Goal: Task Accomplishment & Management: Complete application form

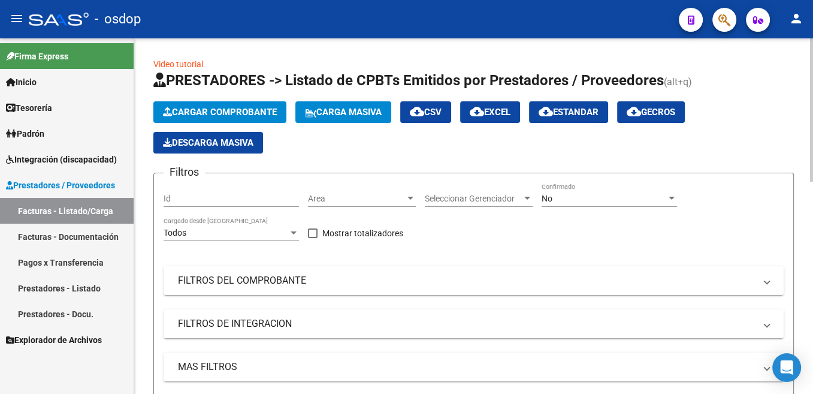
click at [216, 113] on span "Cargar Comprobante" at bounding box center [220, 112] width 114 height 11
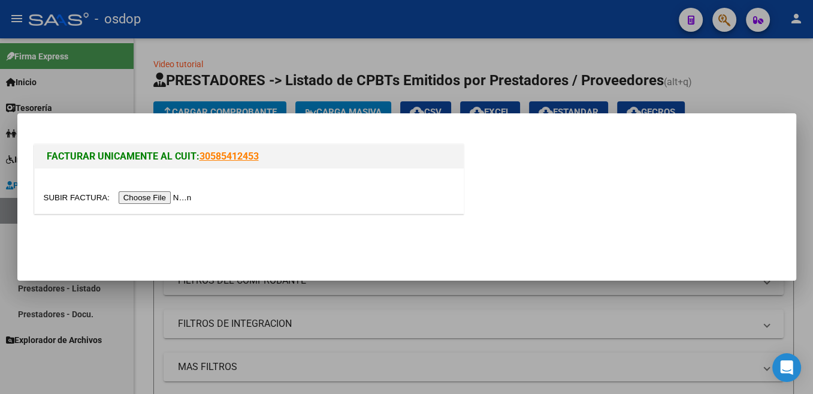
click at [84, 192] on input "file" at bounding box center [120, 197] width 152 height 13
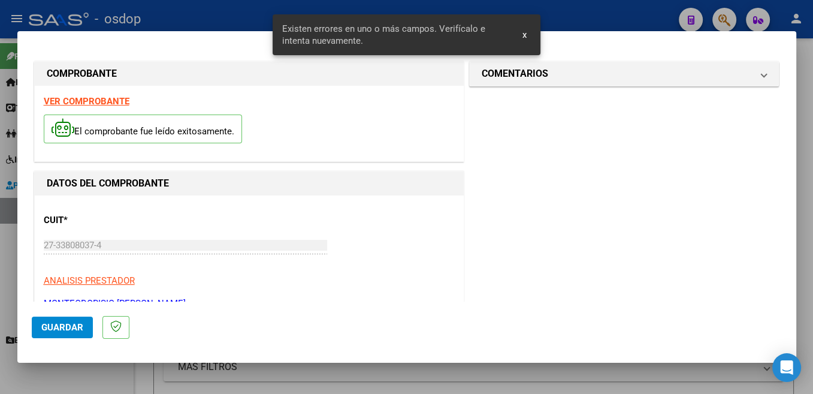
scroll to position [254, 0]
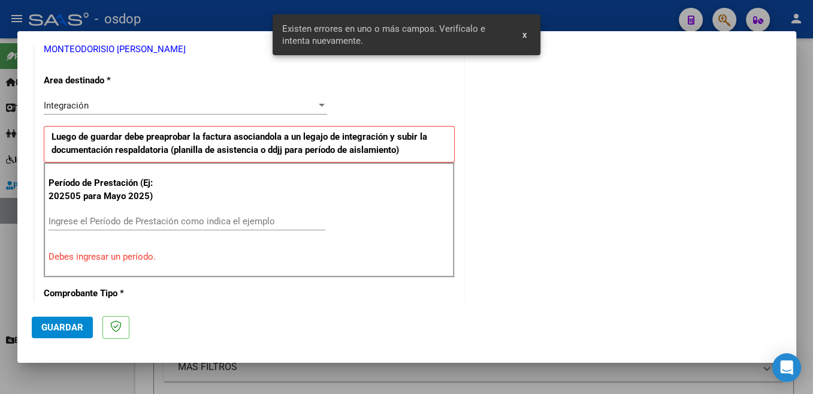
click at [180, 216] on input "Ingrese el Período de Prestación como indica el ejemplo" at bounding box center [187, 221] width 277 height 11
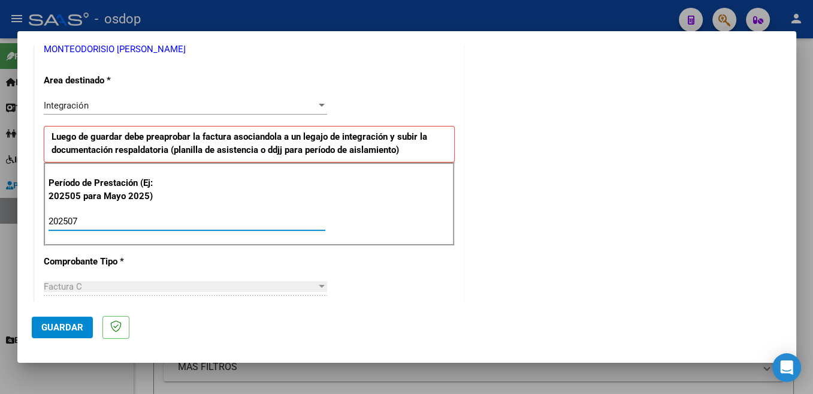
type input "202507"
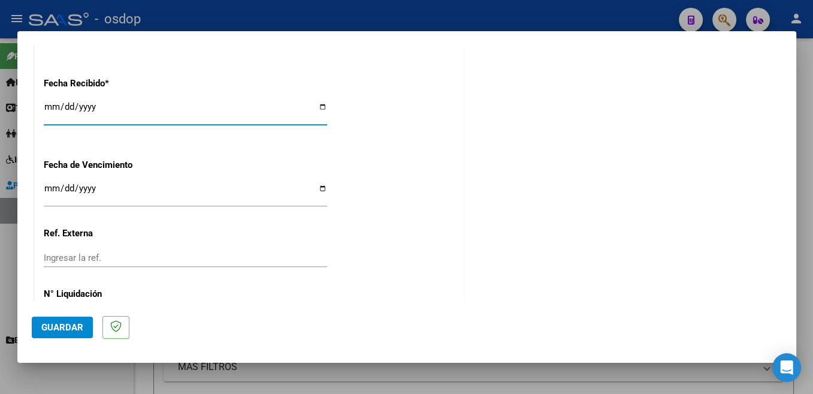
scroll to position [844, 0]
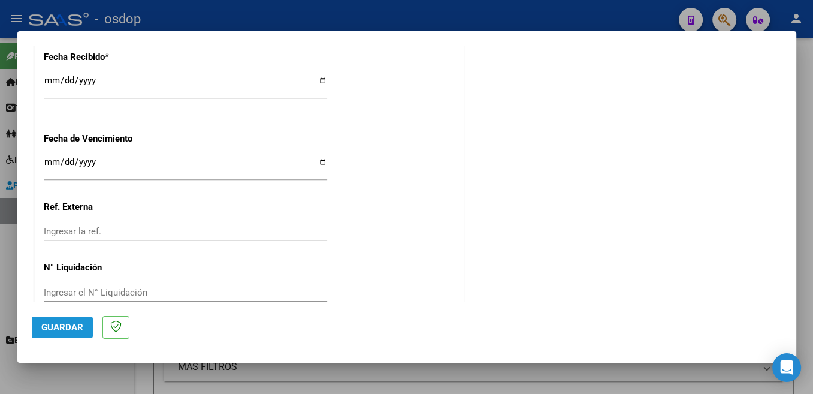
click at [67, 333] on span "Guardar" at bounding box center [62, 327] width 42 height 11
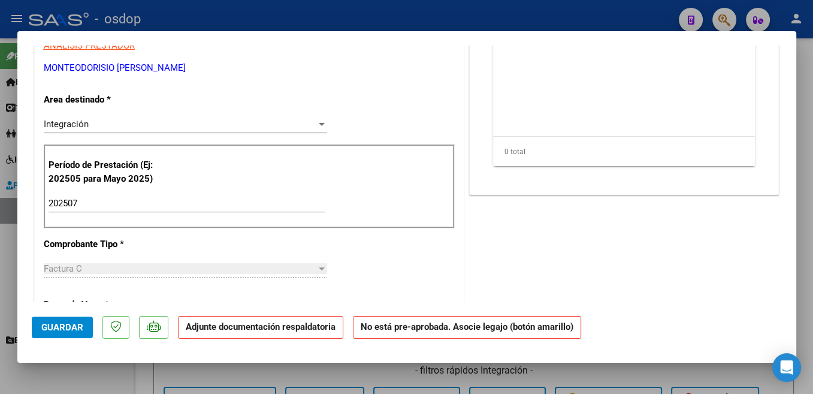
scroll to position [0, 0]
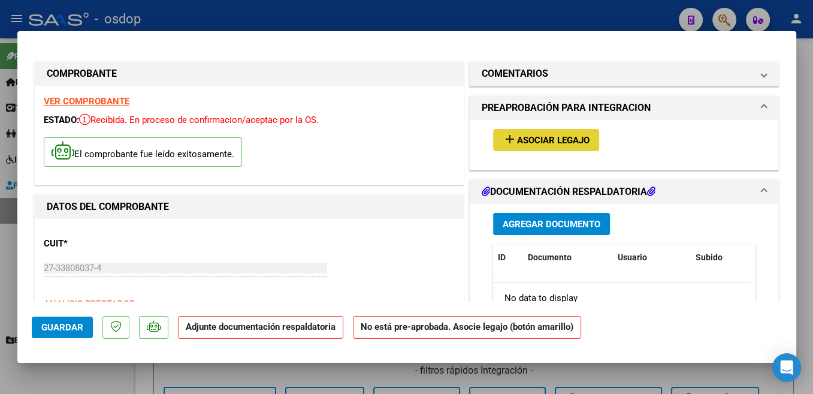
click at [569, 142] on span "Asociar Legajo" at bounding box center [553, 140] width 73 height 11
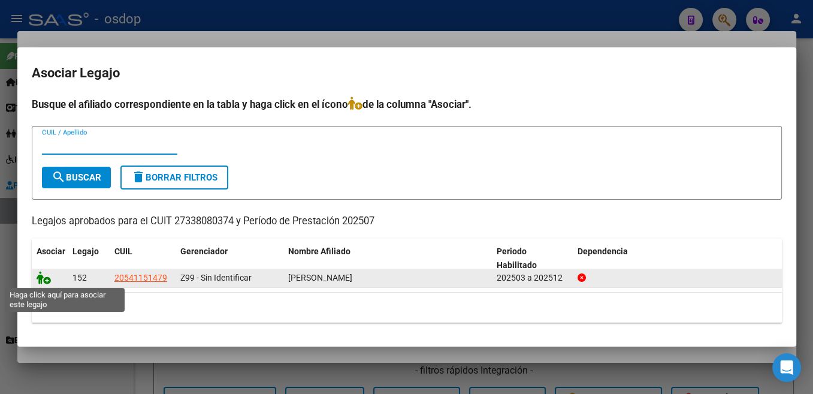
click at [46, 279] on icon at bounding box center [44, 277] width 14 height 13
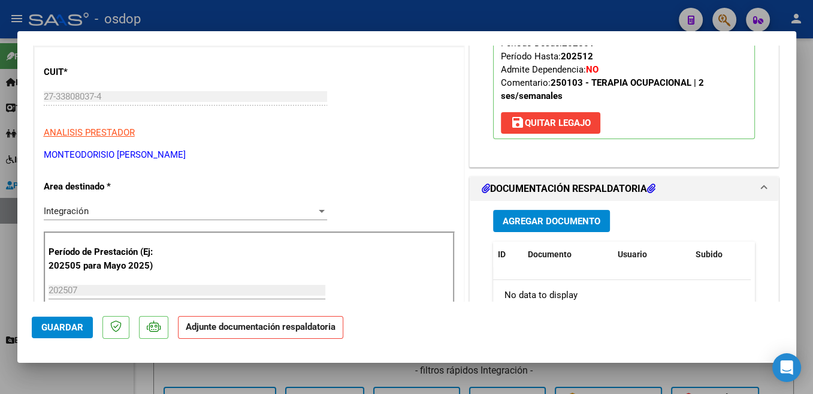
scroll to position [191, 0]
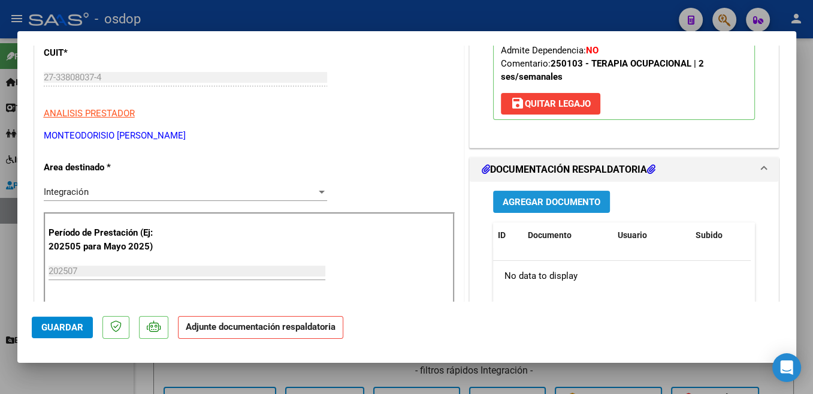
click at [589, 204] on span "Agregar Documento" at bounding box center [552, 202] width 98 height 11
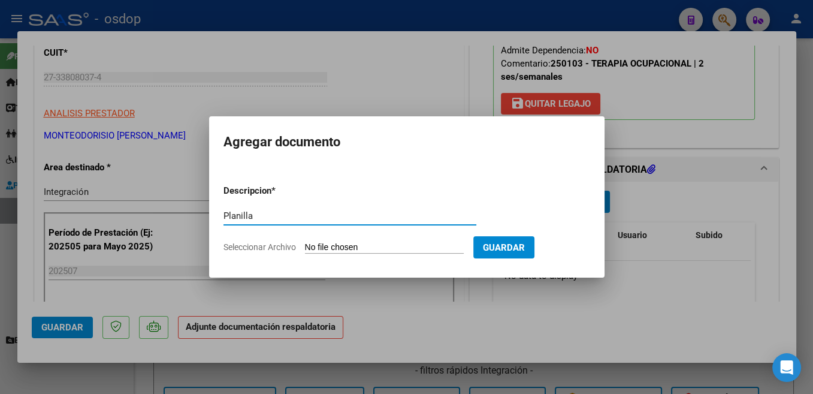
type input "Planilla"
click at [340, 243] on input "Seleccionar Archivo" at bounding box center [384, 247] width 159 height 11
type input "C:\fakepath\ASISTENCIA N..pdf"
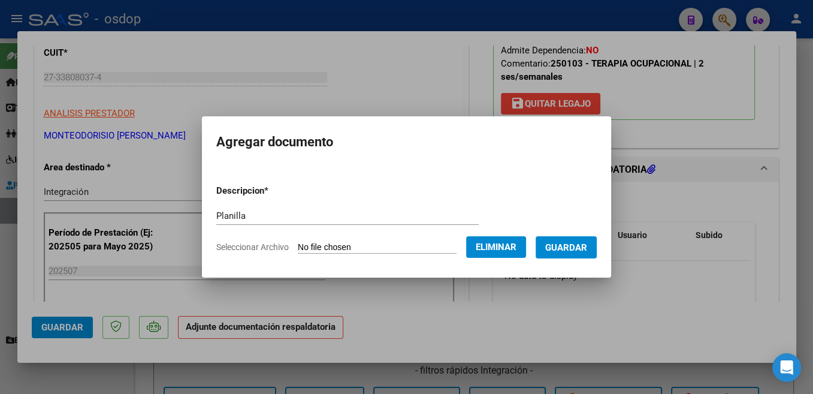
click at [575, 249] on span "Guardar" at bounding box center [566, 247] width 42 height 11
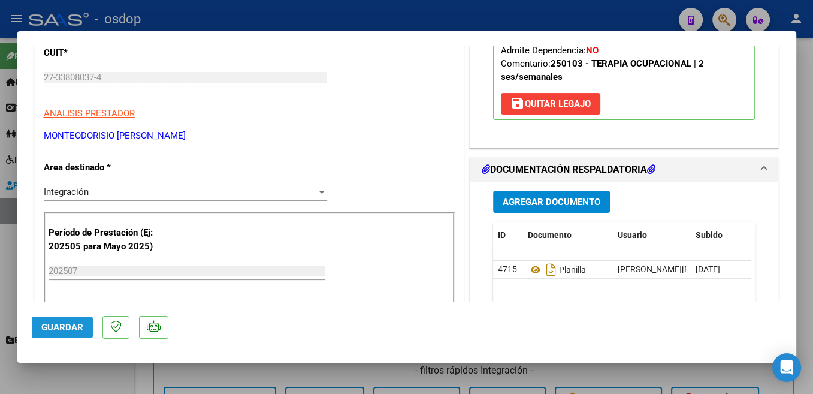
click at [70, 327] on span "Guardar" at bounding box center [62, 327] width 42 height 11
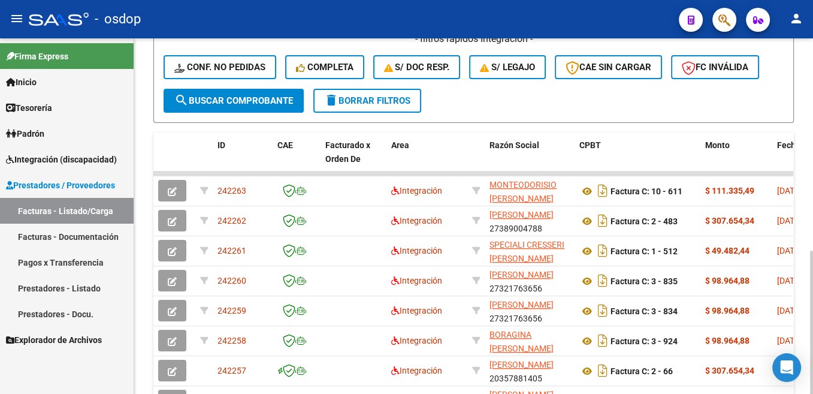
scroll to position [0, 0]
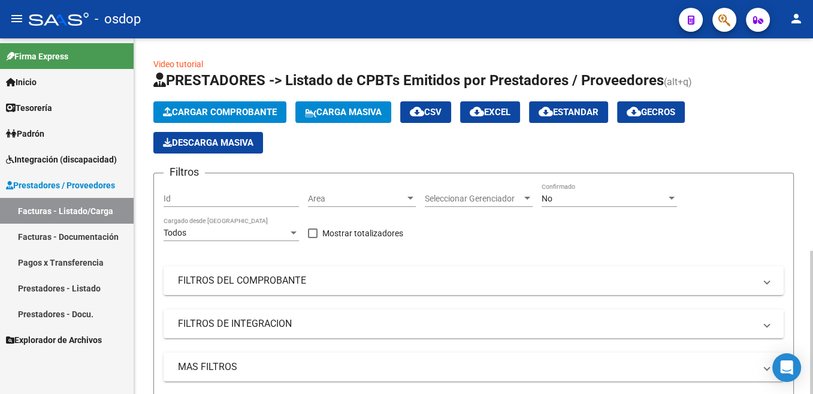
click at [276, 111] on span "Cargar Comprobante" at bounding box center [220, 112] width 114 height 11
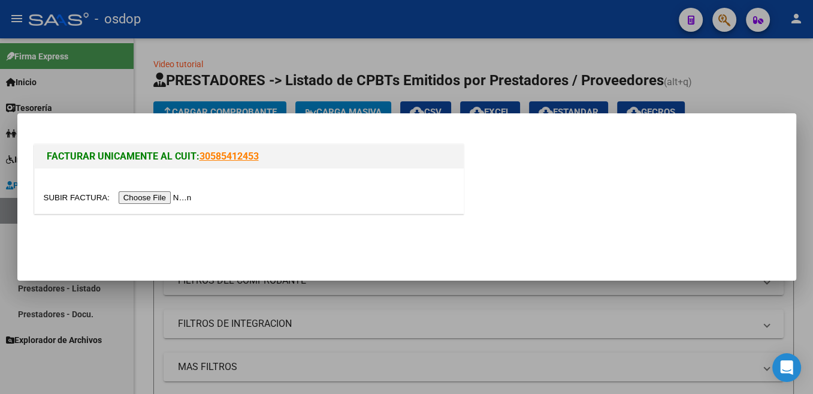
click at [76, 202] on input "file" at bounding box center [120, 197] width 152 height 13
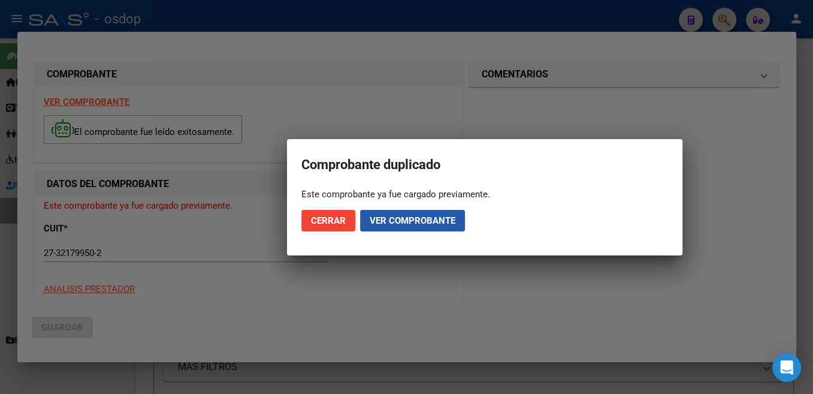
click at [378, 223] on span "Ver comprobante" at bounding box center [413, 220] width 86 height 11
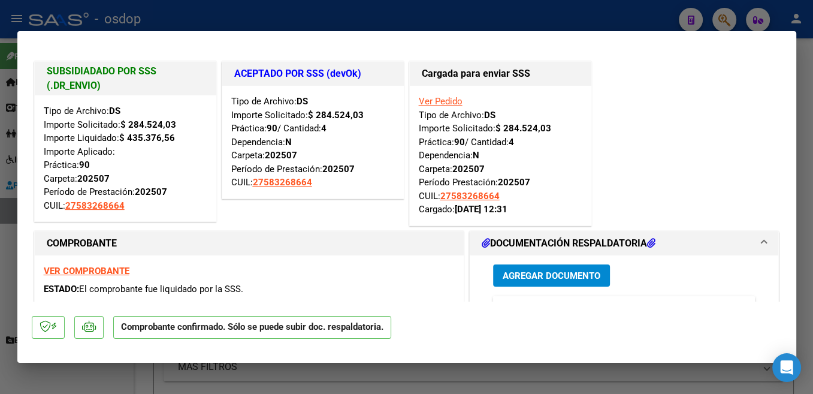
click at [442, 100] on link "Ver Pedido" at bounding box center [441, 101] width 44 height 11
type input "$ 0,00"
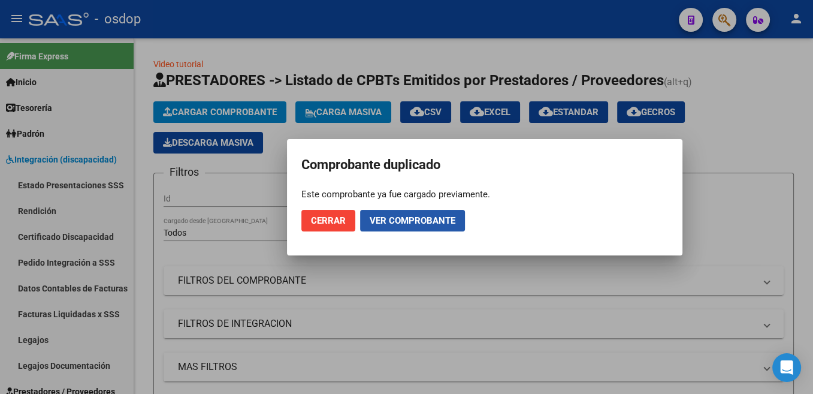
click at [400, 216] on span "Ver comprobante" at bounding box center [413, 220] width 86 height 11
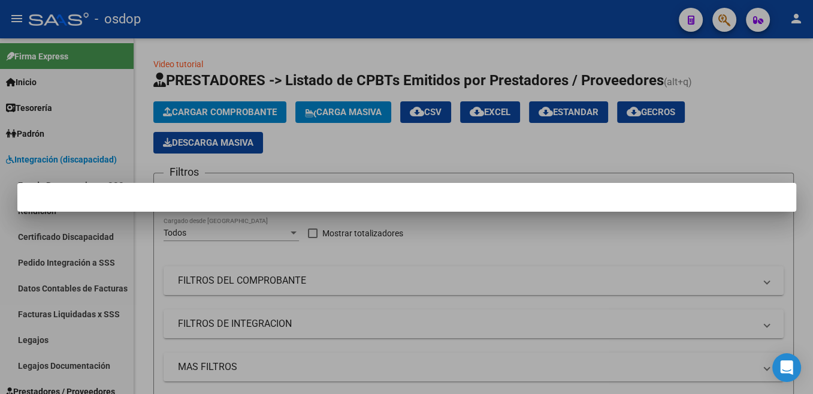
click at [429, 266] on div at bounding box center [406, 197] width 813 height 394
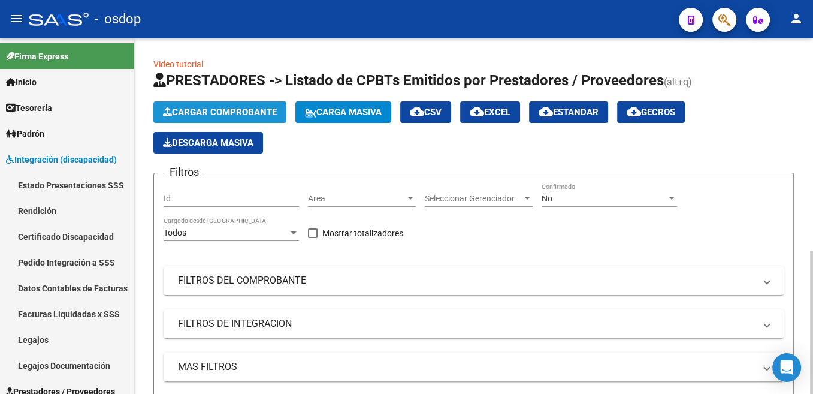
click at [218, 115] on span "Cargar Comprobante" at bounding box center [220, 112] width 114 height 11
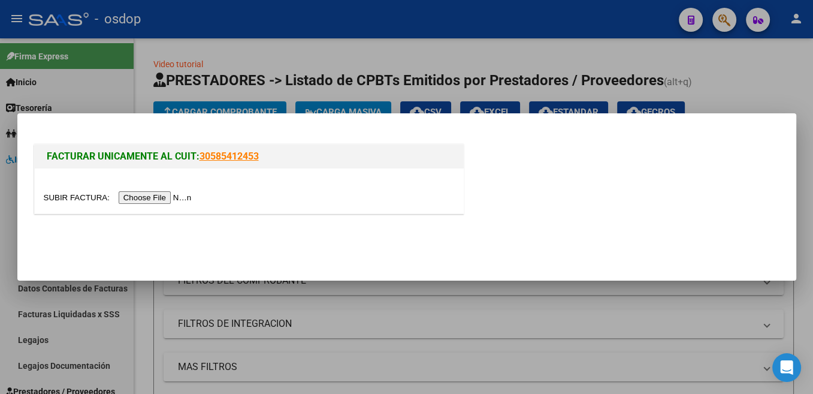
click at [75, 197] on input "file" at bounding box center [120, 197] width 152 height 13
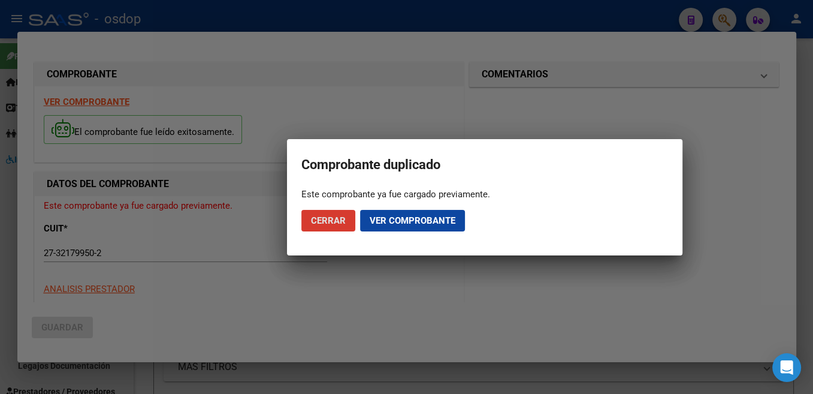
click at [391, 222] on span "Ver comprobante" at bounding box center [413, 220] width 86 height 11
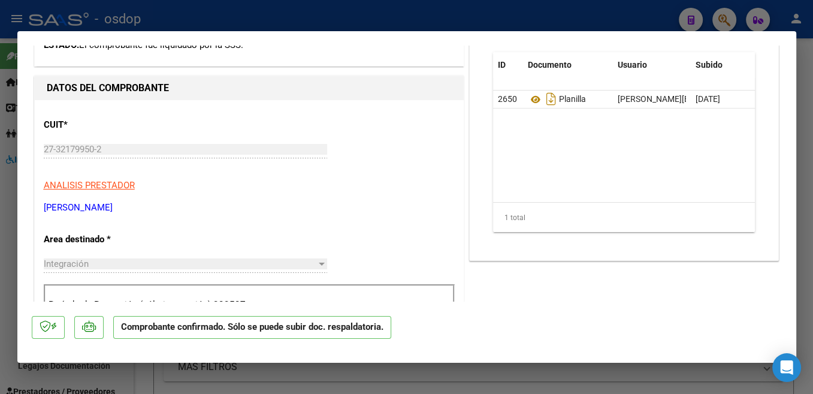
scroll to position [254, 0]
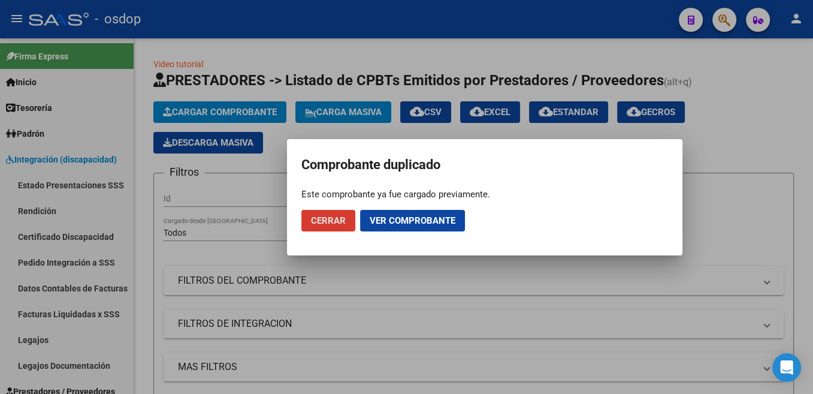
click at [334, 225] on span "Cerrar" at bounding box center [328, 220] width 35 height 11
